Goal: Book appointment/travel/reservation

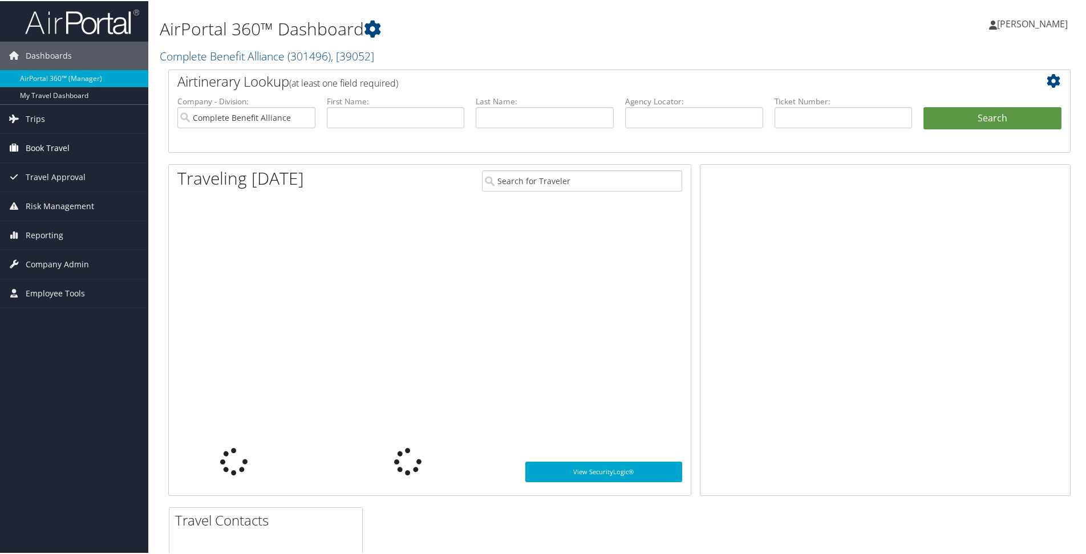
click at [58, 149] on span "Book Travel" at bounding box center [48, 147] width 44 height 29
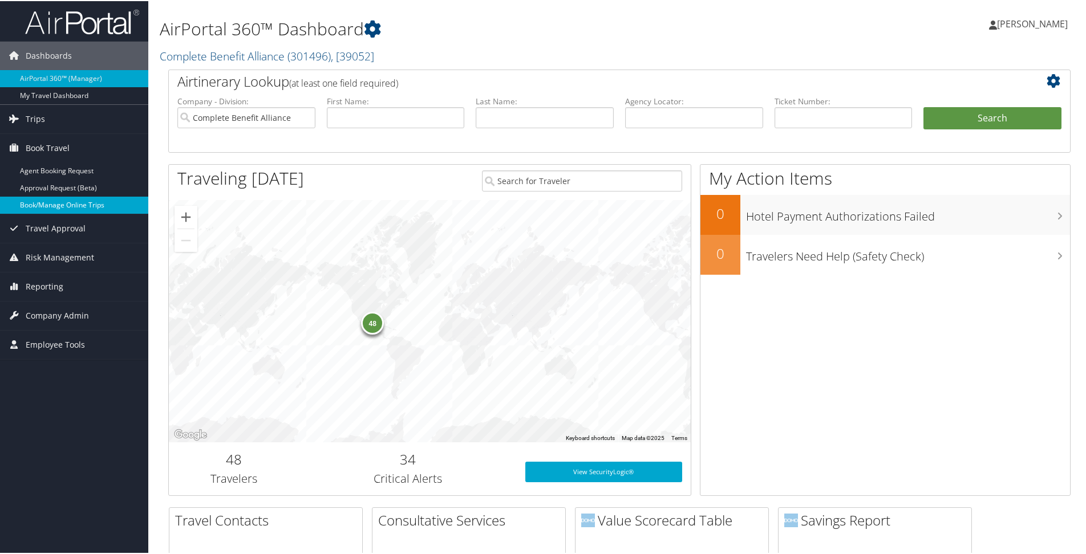
click at [52, 203] on link "Book/Manage Online Trips" at bounding box center [74, 204] width 148 height 17
